Goal: Obtain resource: Obtain resource

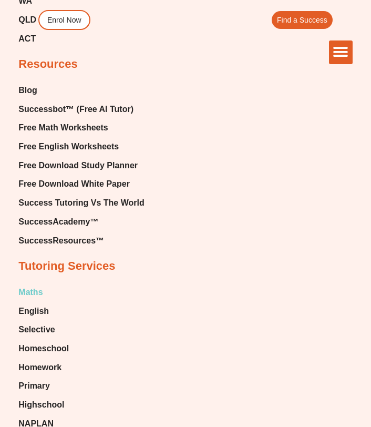
scroll to position [6899, 0]
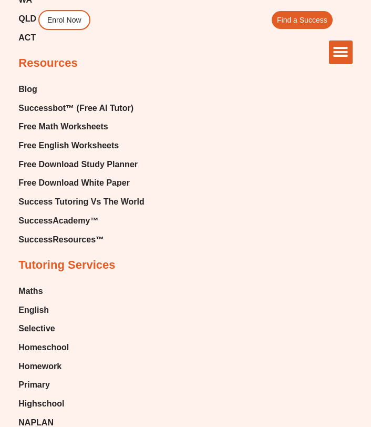
click at [62, 62] on div "The Difference Personalised Program Inspirational Tutors Motivational Learning …" at bounding box center [185, 52] width 334 height 24
click at [35, 63] on div "The Difference Personalised Program Inspirational Tutors Motivational Learning …" at bounding box center [185, 52] width 334 height 24
click at [48, 62] on div "The Difference Personalised Program Inspirational Tutors Motivational Learning …" at bounding box center [185, 52] width 334 height 24
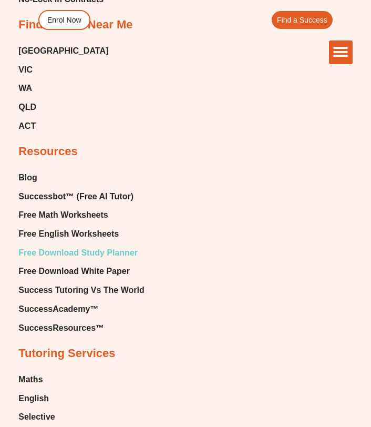
scroll to position [6689, 0]
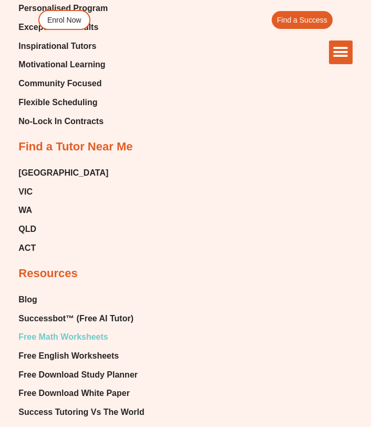
click at [78, 329] on span "Free Math Worksheets" at bounding box center [62, 337] width 89 height 16
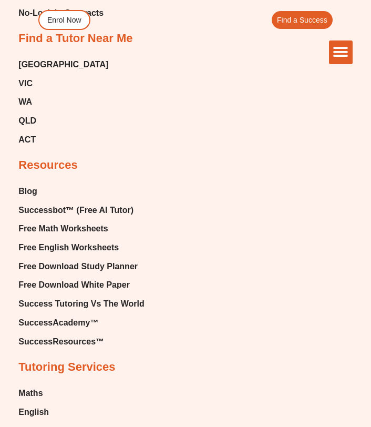
scroll to position [6799, 0]
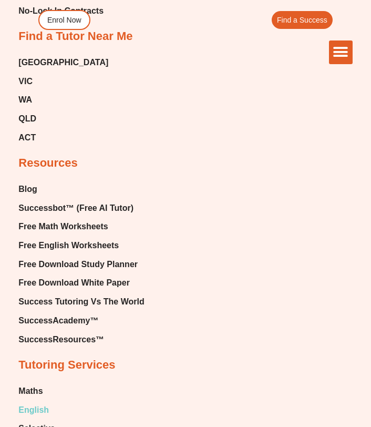
click at [34, 372] on span "English" at bounding box center [33, 410] width 30 height 16
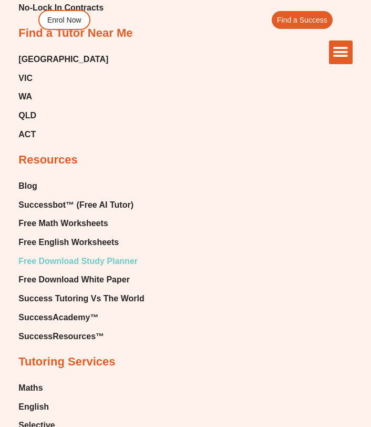
scroll to position [6831, 0]
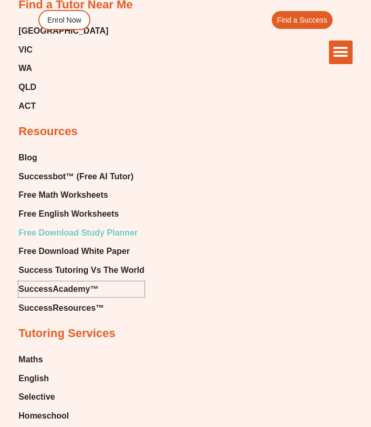
click at [46, 281] on span "SuccessAcademy™" at bounding box center [58, 289] width 80 height 16
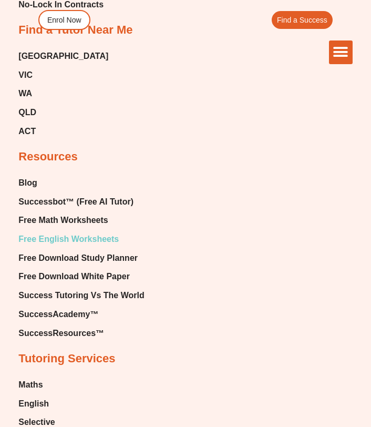
click at [58, 231] on span "Free English Worksheets" at bounding box center [68, 239] width 100 height 16
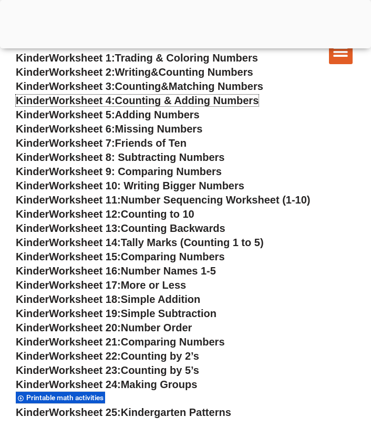
scroll to position [621, 0]
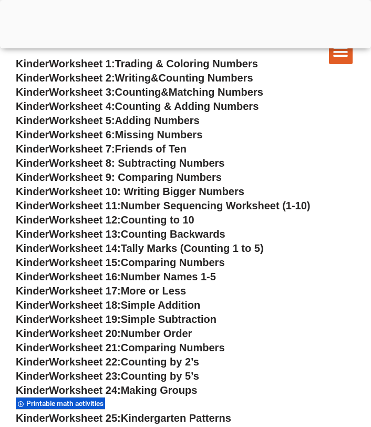
click at [170, 105] on span "Counting & Adding Numbers" at bounding box center [187, 106] width 144 height 12
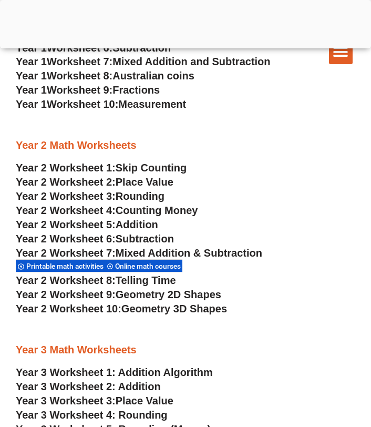
scroll to position [1087, 0]
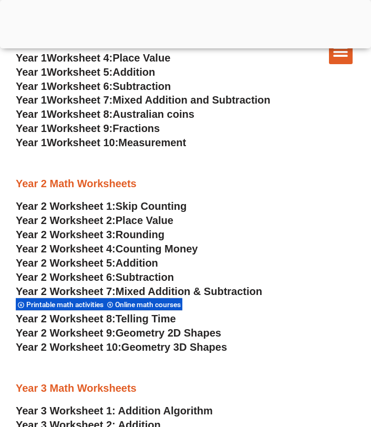
click at [149, 234] on span "Rounding" at bounding box center [140, 235] width 49 height 12
click at [149, 261] on span "Addition" at bounding box center [137, 263] width 43 height 12
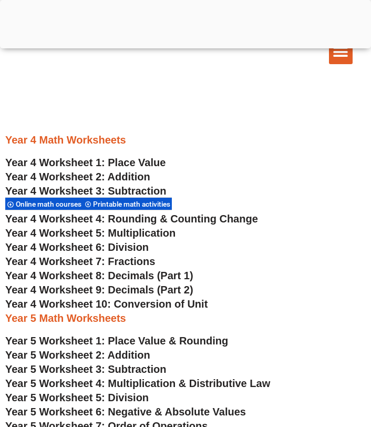
scroll to position [1705, 0]
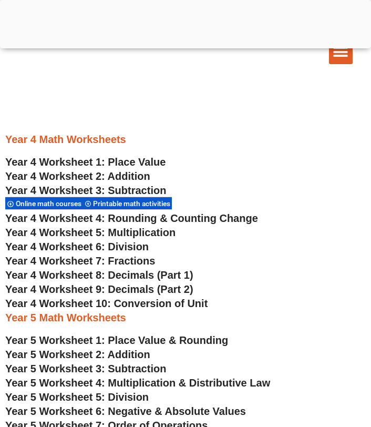
click at [129, 171] on span "Year 4 Worksheet 2: Addition" at bounding box center [77, 176] width 145 height 12
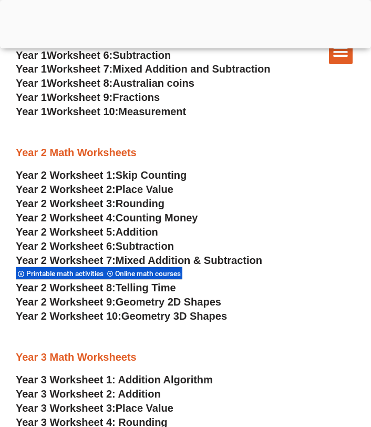
scroll to position [1117, 0]
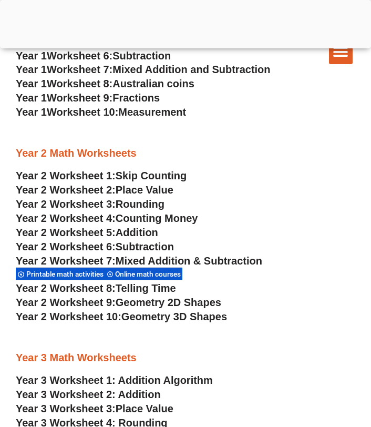
click at [164, 291] on span "Telling Time" at bounding box center [146, 288] width 60 height 12
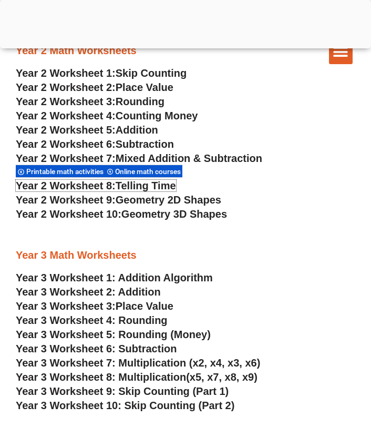
scroll to position [1224, 0]
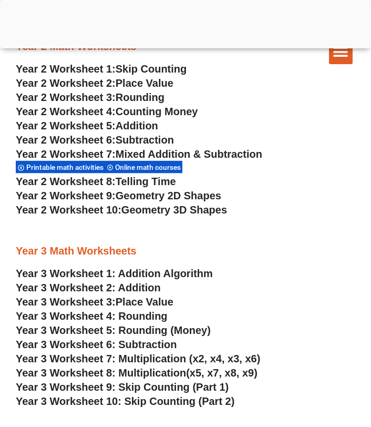
click at [140, 111] on span "Counting Money" at bounding box center [157, 112] width 82 height 12
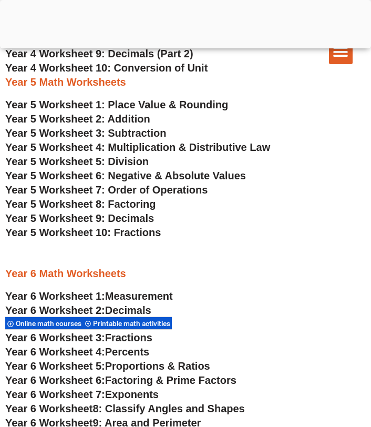
scroll to position [1939, 0]
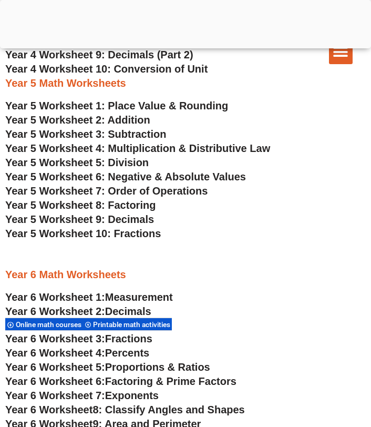
click at [80, 232] on span "Year 5 Worksheet 10: Fractions" at bounding box center [82, 233] width 155 height 12
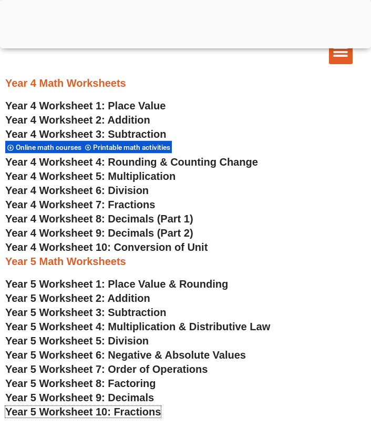
scroll to position [1762, 0]
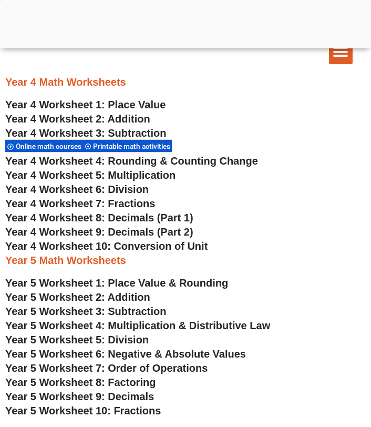
click at [165, 217] on span "Year 4 Worksheet 8: Decimals (Part 1)" at bounding box center [99, 218] width 188 height 12
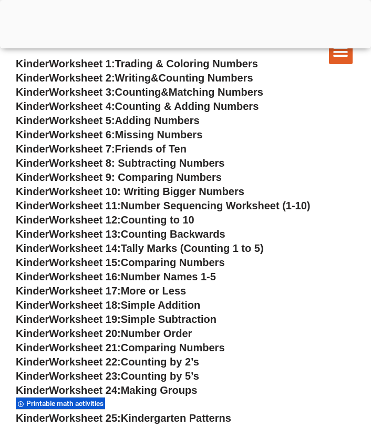
scroll to position [621, 0]
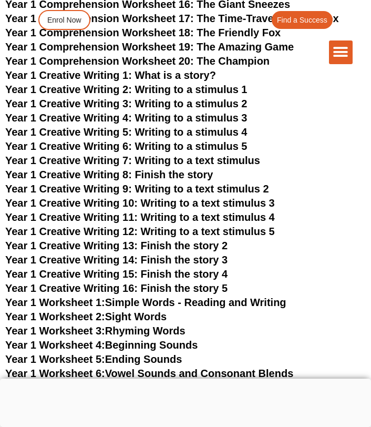
scroll to position [1655, 0]
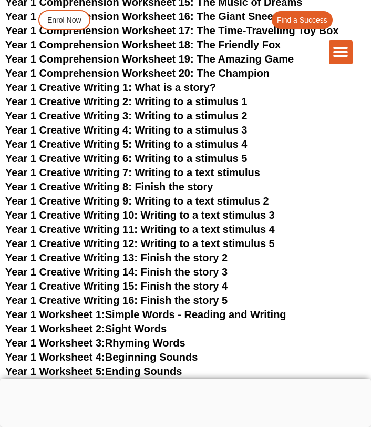
click at [185, 96] on span "Year 1 Creative Writing 2: Writing to a stimulus 1" at bounding box center [126, 102] width 242 height 12
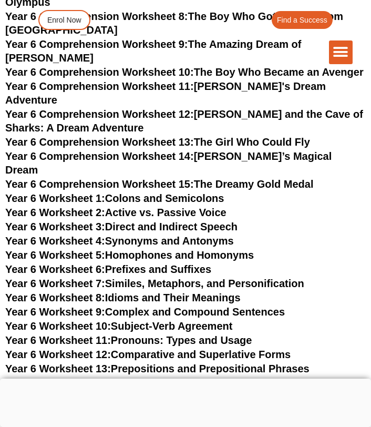
scroll to position [5143, 0]
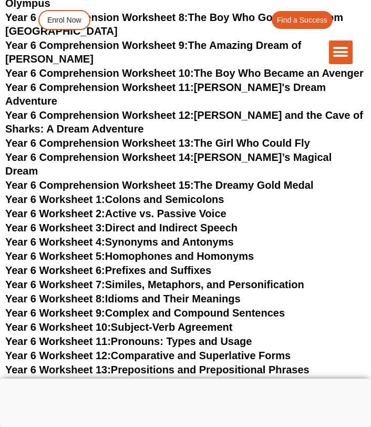
click at [148, 222] on link "Year 6 Worksheet 3: Direct and Indirect Speech" at bounding box center [121, 228] width 232 height 12
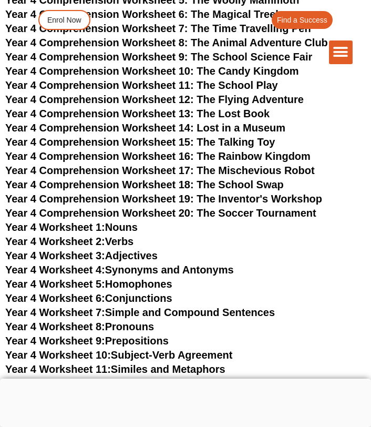
scroll to position [3603, 0]
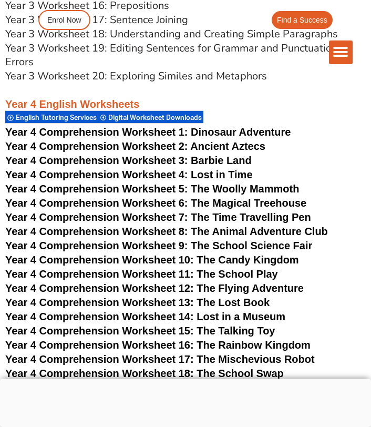
click at [234, 126] on span "Dinosaur Adventure" at bounding box center [241, 132] width 100 height 12
